Goal: Navigation & Orientation: Find specific page/section

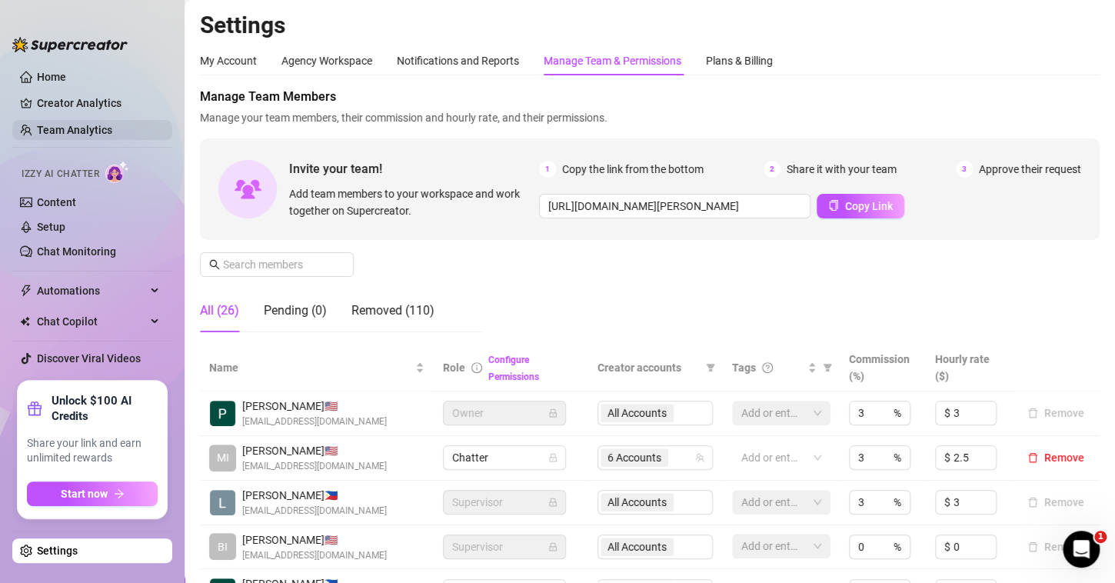
click at [82, 124] on link "Team Analytics" at bounding box center [74, 130] width 75 height 12
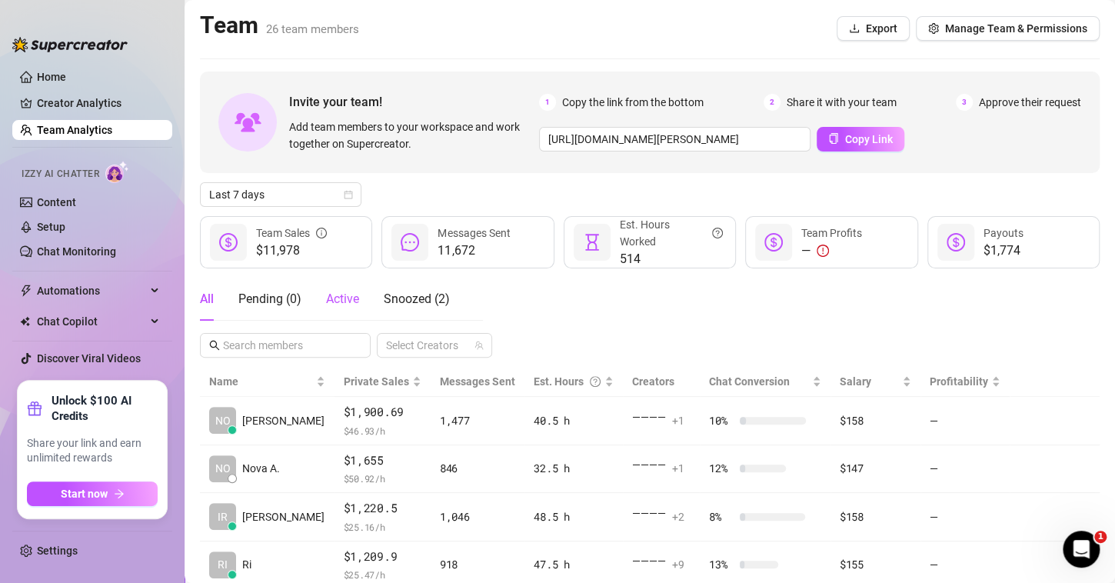
click at [332, 307] on div "Active" at bounding box center [342, 299] width 33 height 18
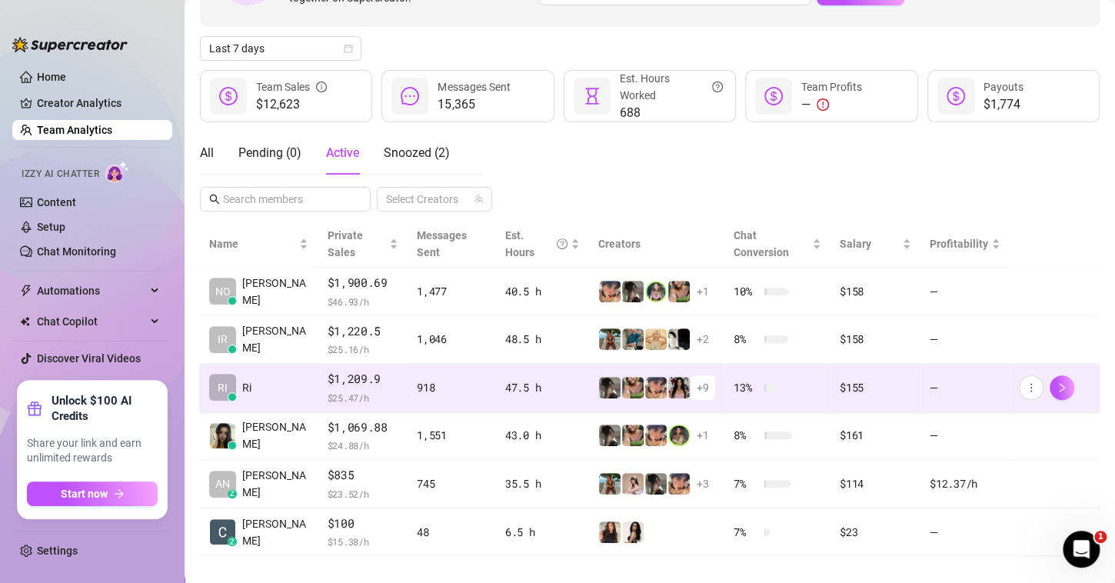
scroll to position [112, 0]
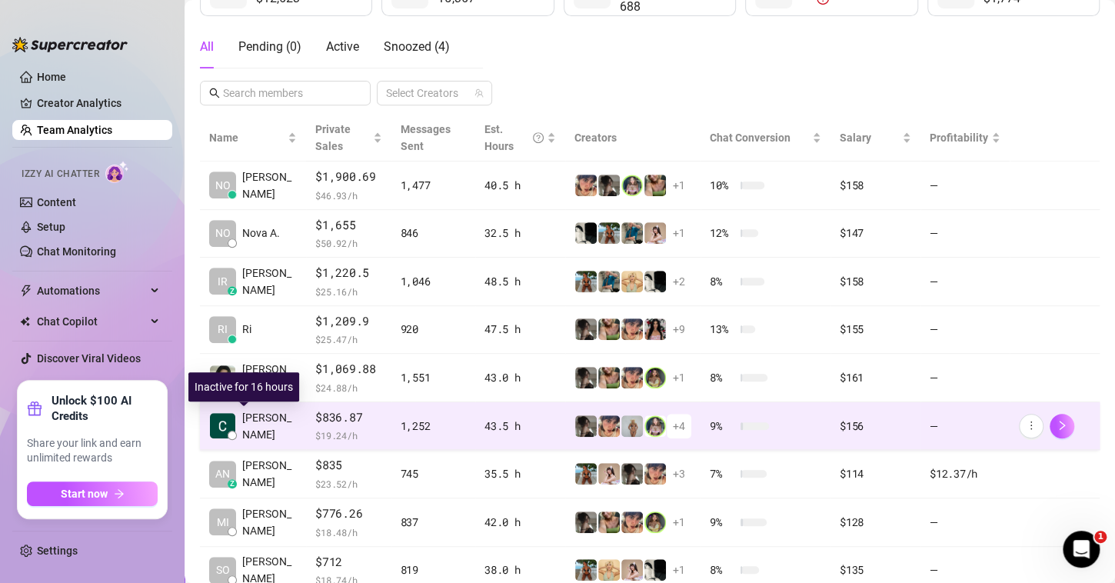
scroll to position [252, 0]
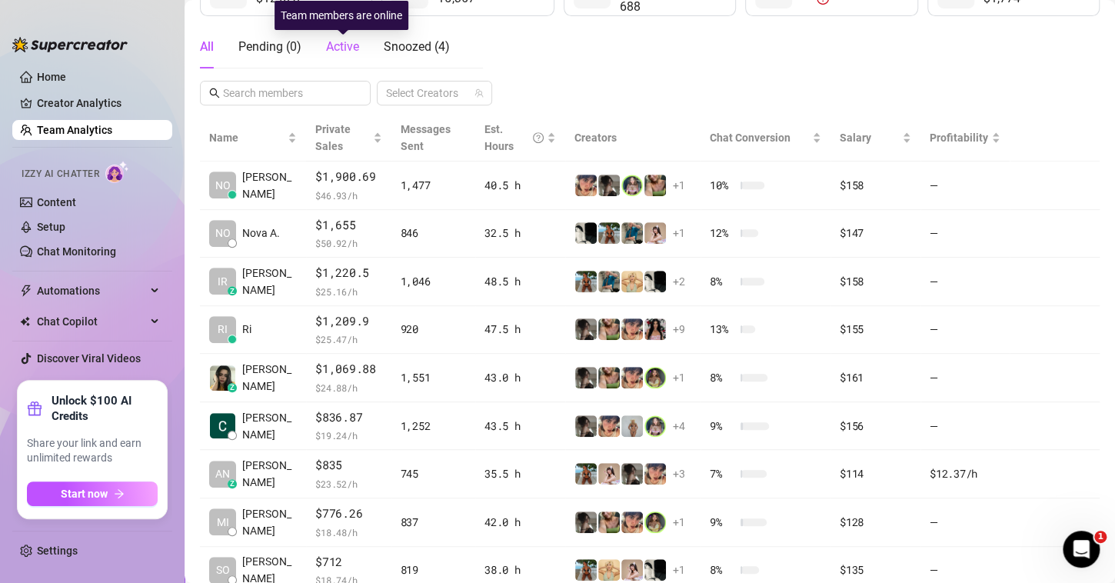
click at [356, 40] on span "Active" at bounding box center [342, 46] width 33 height 15
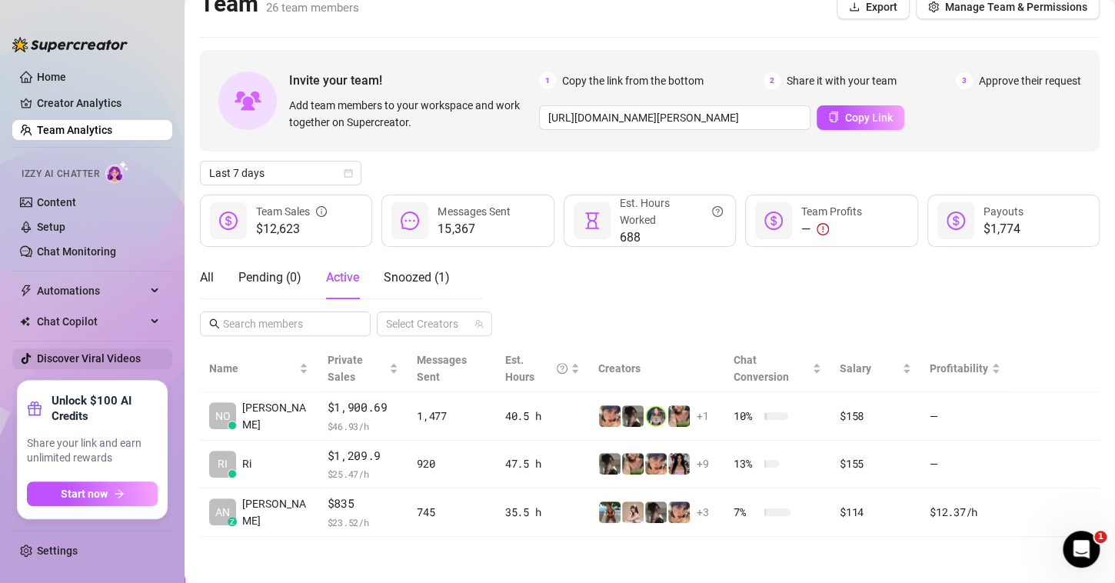
scroll to position [3, 0]
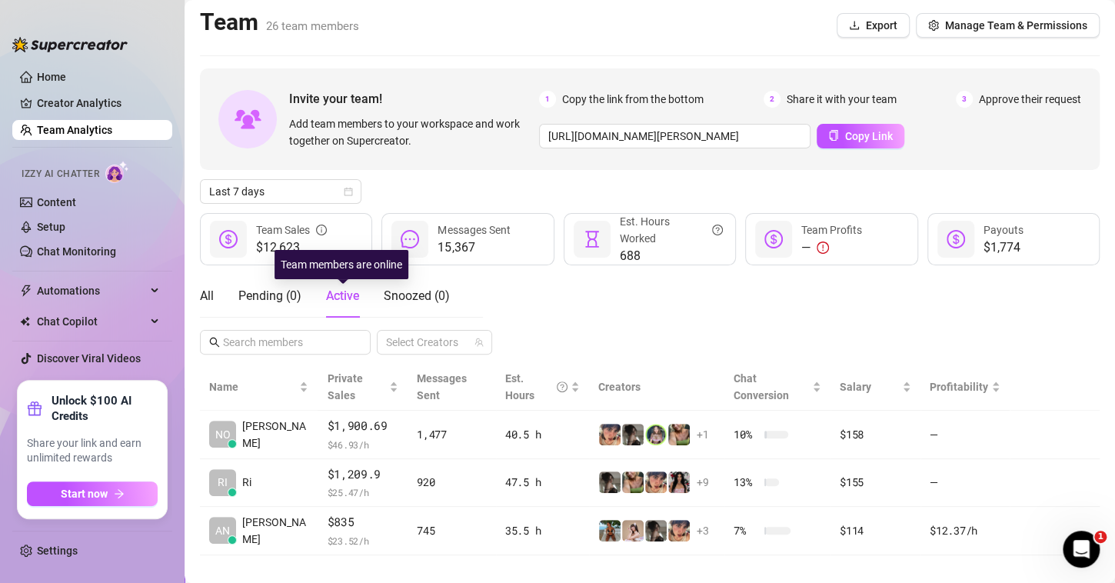
click at [357, 289] on span "Active" at bounding box center [342, 295] width 33 height 15
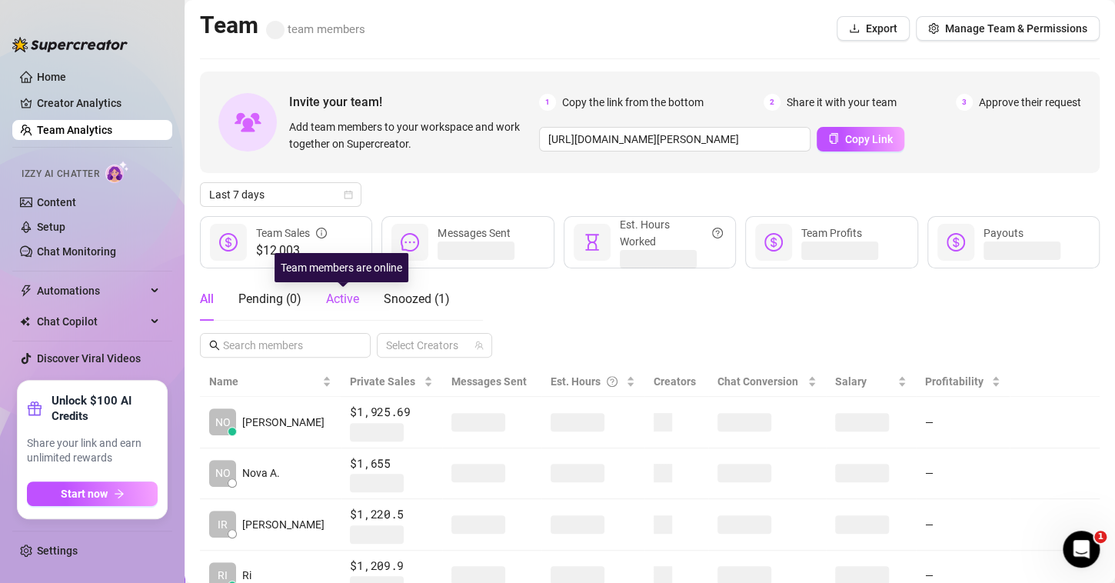
click at [335, 301] on span "Active" at bounding box center [342, 298] width 33 height 15
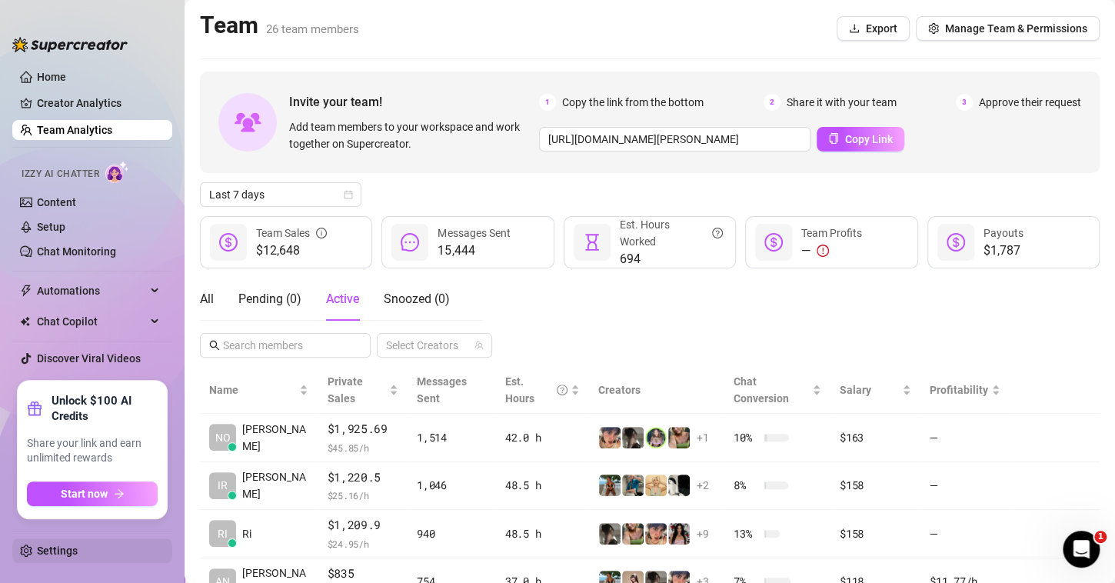
click at [46, 548] on link "Settings" at bounding box center [57, 551] width 41 height 12
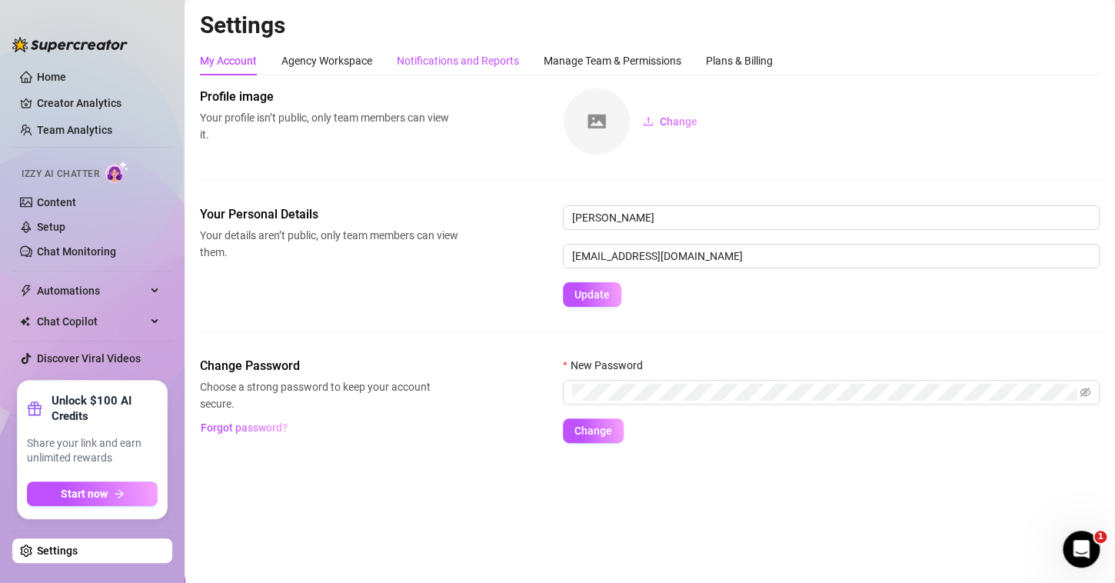
click at [472, 62] on div "Notifications and Reports" at bounding box center [458, 60] width 122 height 17
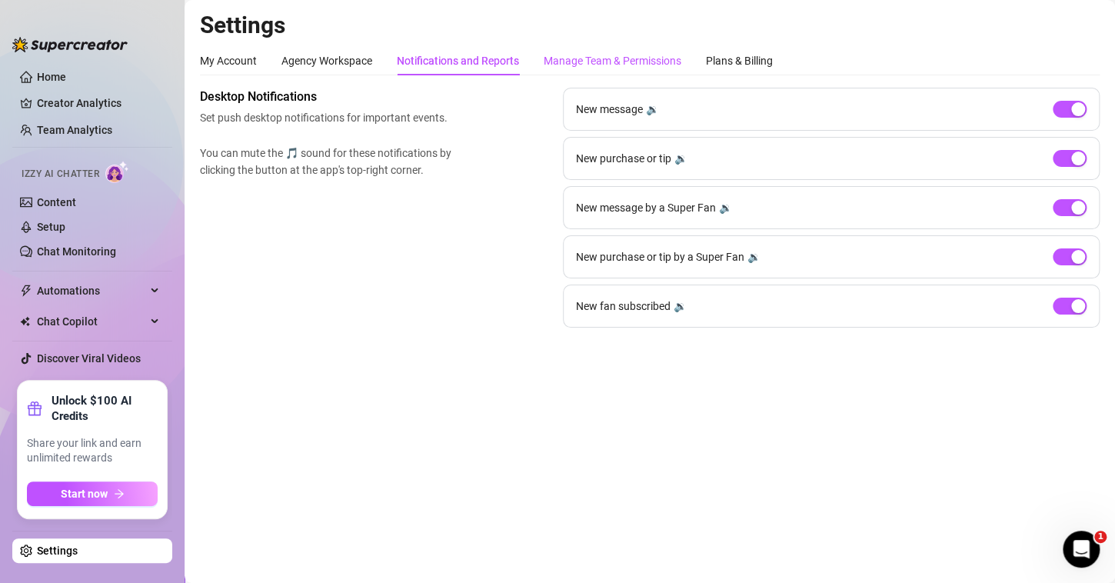
click at [610, 62] on div "Manage Team & Permissions" at bounding box center [613, 60] width 138 height 17
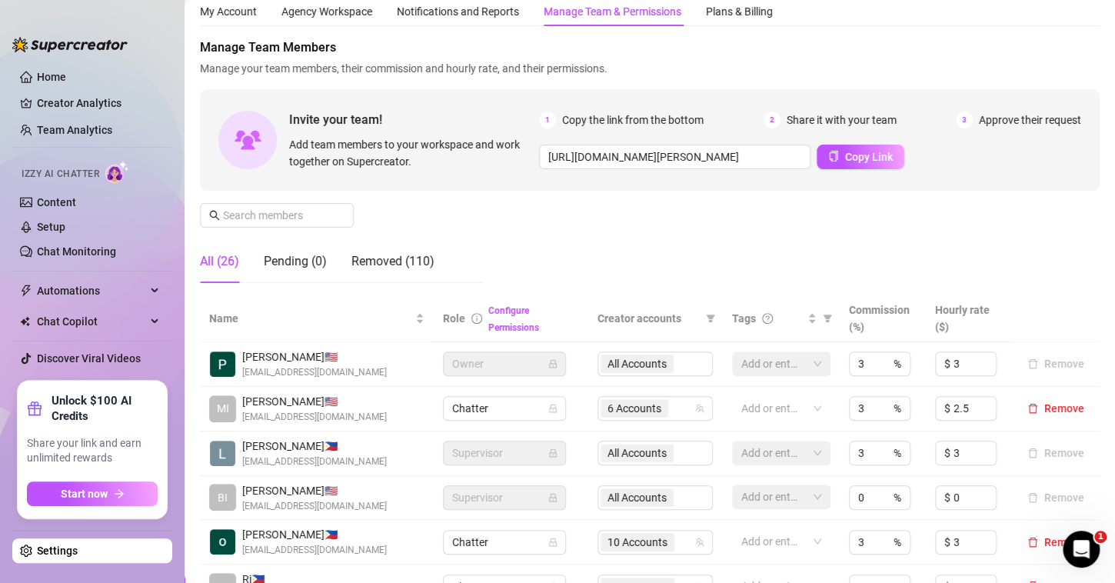
scroll to position [18, 0]
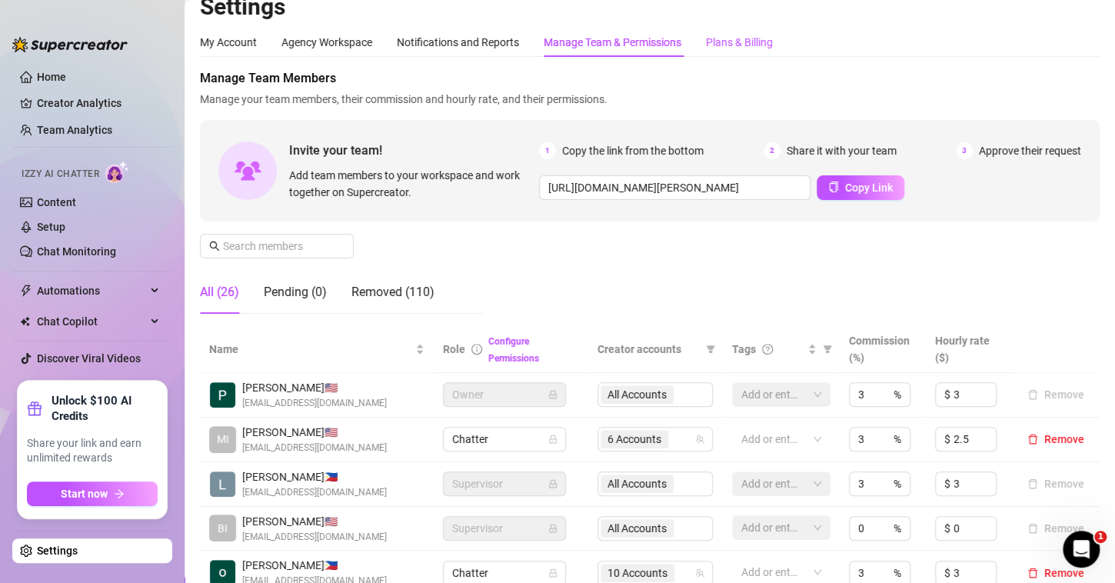
click at [744, 43] on div "Plans & Billing" at bounding box center [739, 42] width 67 height 17
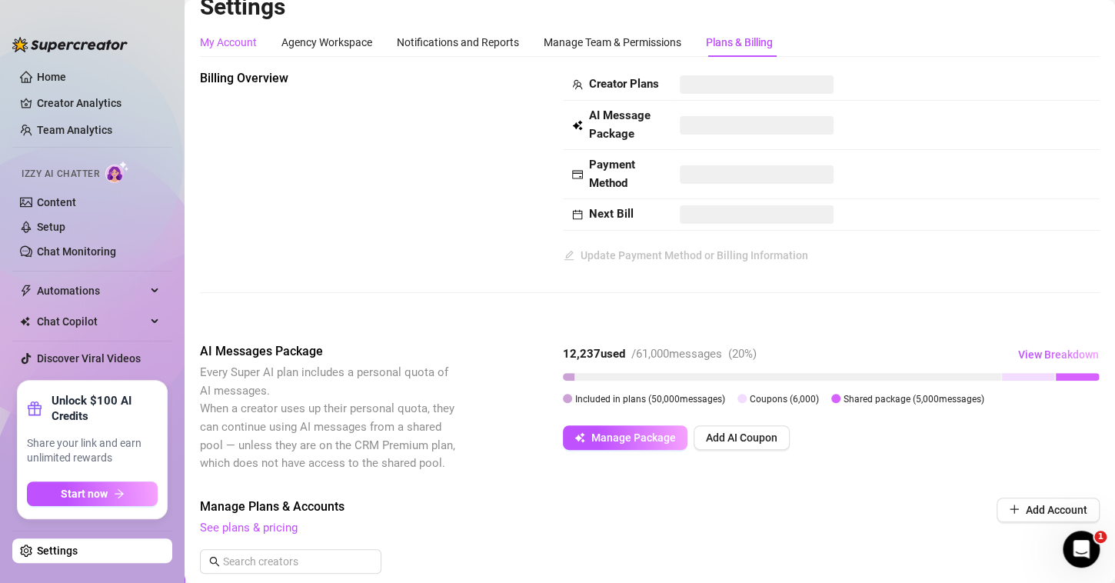
click at [242, 44] on div "My Account" at bounding box center [228, 42] width 57 height 17
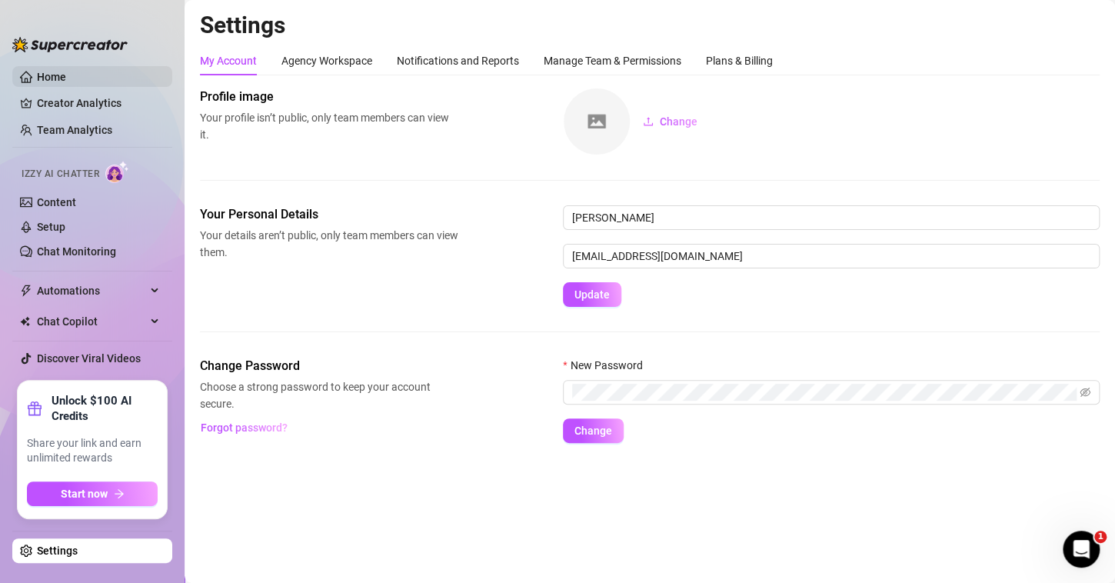
click at [57, 76] on link "Home" at bounding box center [51, 77] width 29 height 12
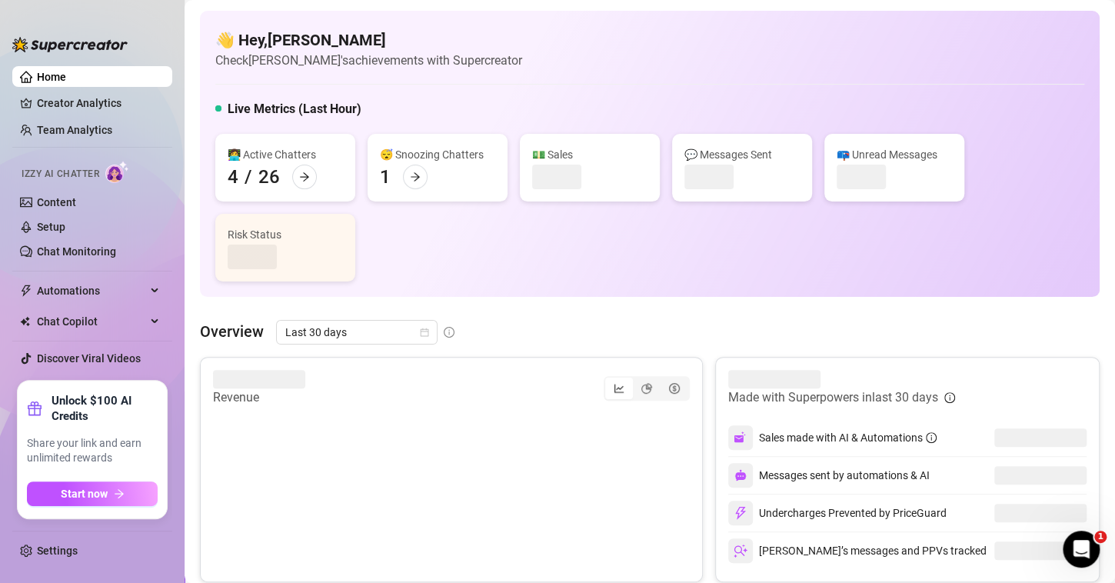
click at [46, 72] on link "Home" at bounding box center [51, 77] width 29 height 12
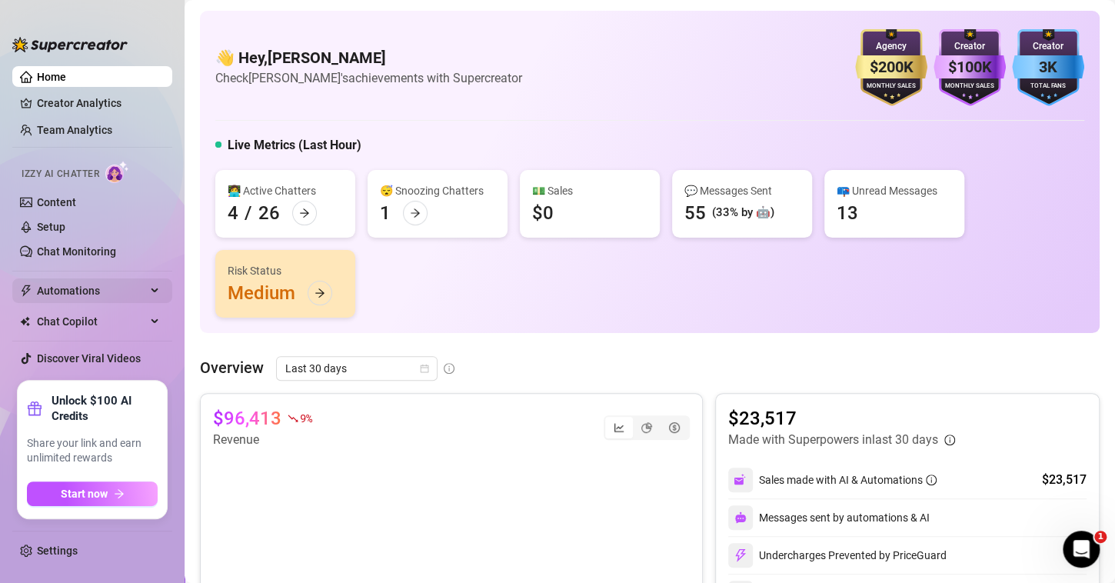
scroll to position [36, 0]
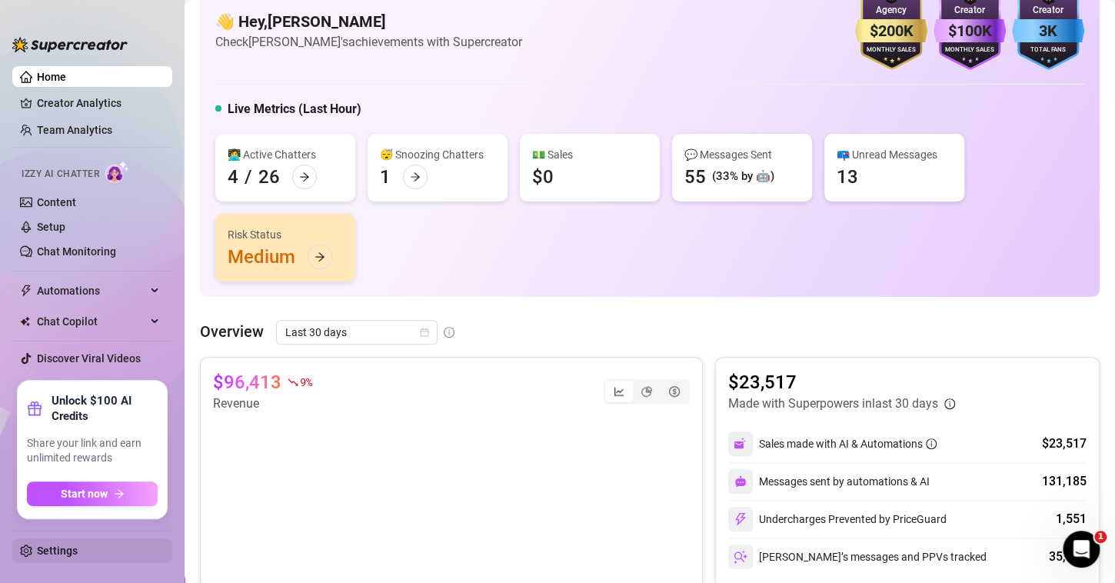
click at [48, 548] on link "Settings" at bounding box center [57, 551] width 41 height 12
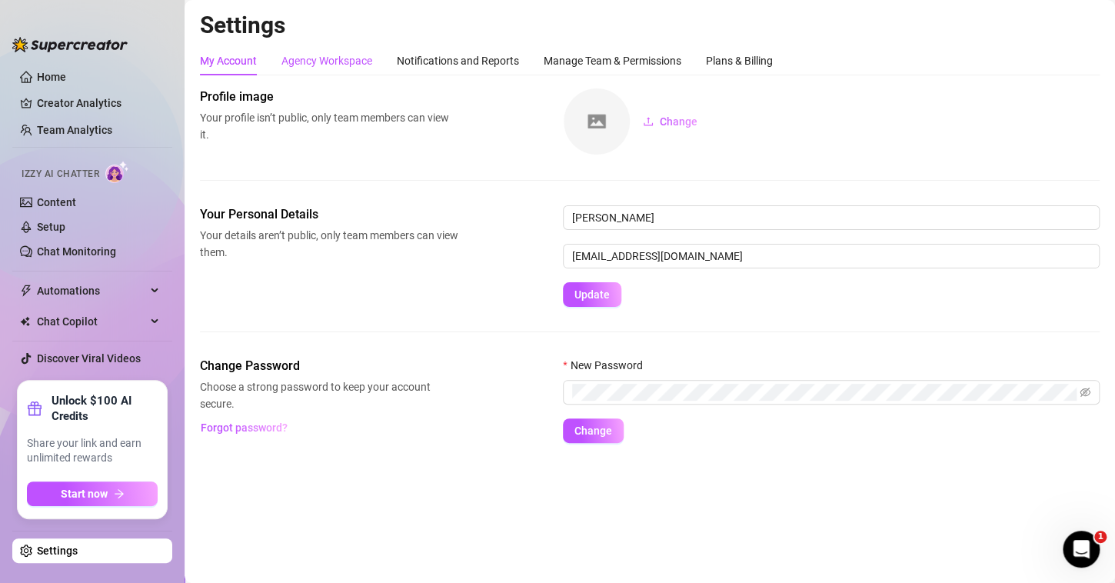
click at [318, 58] on div "Agency Workspace" at bounding box center [326, 60] width 91 height 17
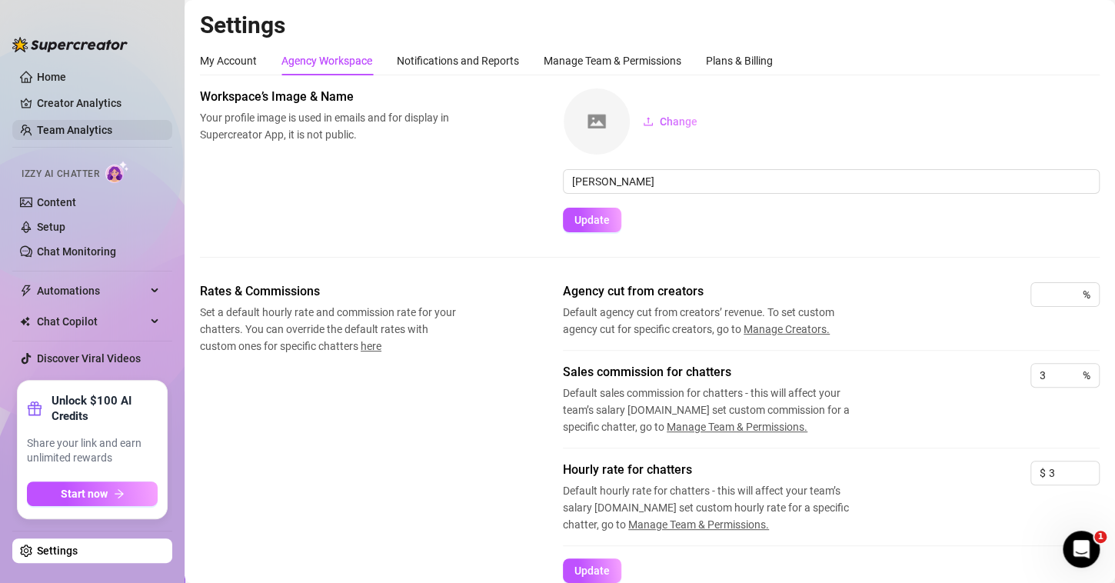
click at [77, 124] on link "Team Analytics" at bounding box center [74, 130] width 75 height 12
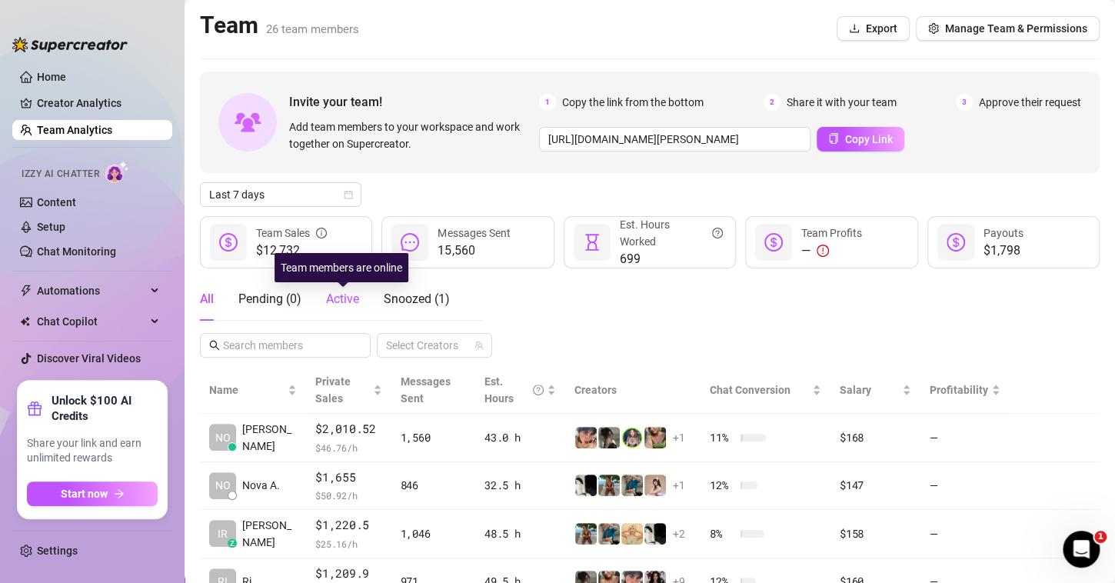
click at [347, 300] on span "Active" at bounding box center [342, 298] width 33 height 15
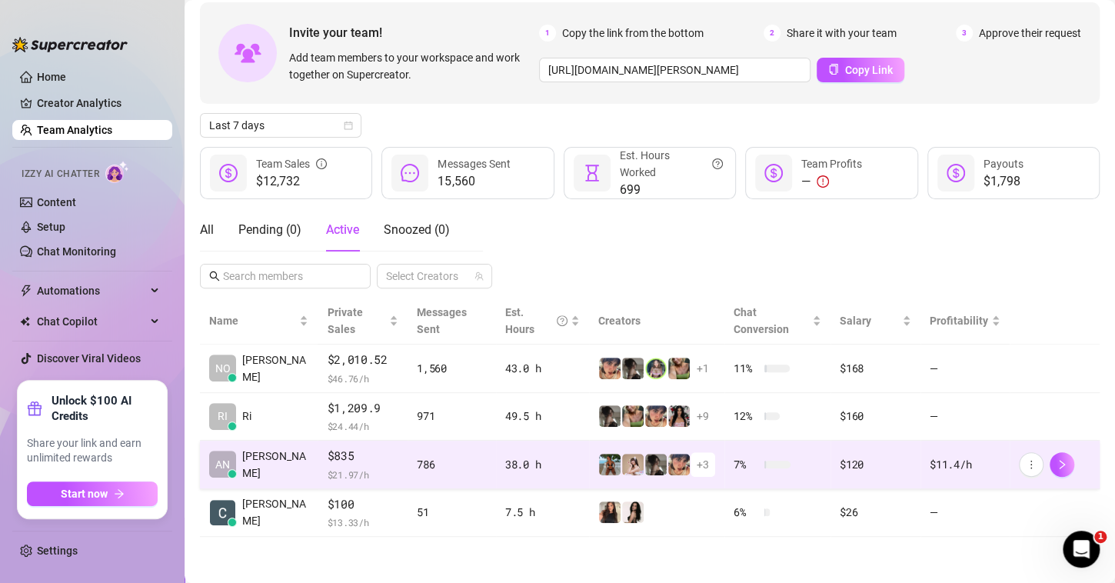
scroll to position [51, 0]
